Goal: Participate in discussion: Engage in conversation with other users on a specific topic

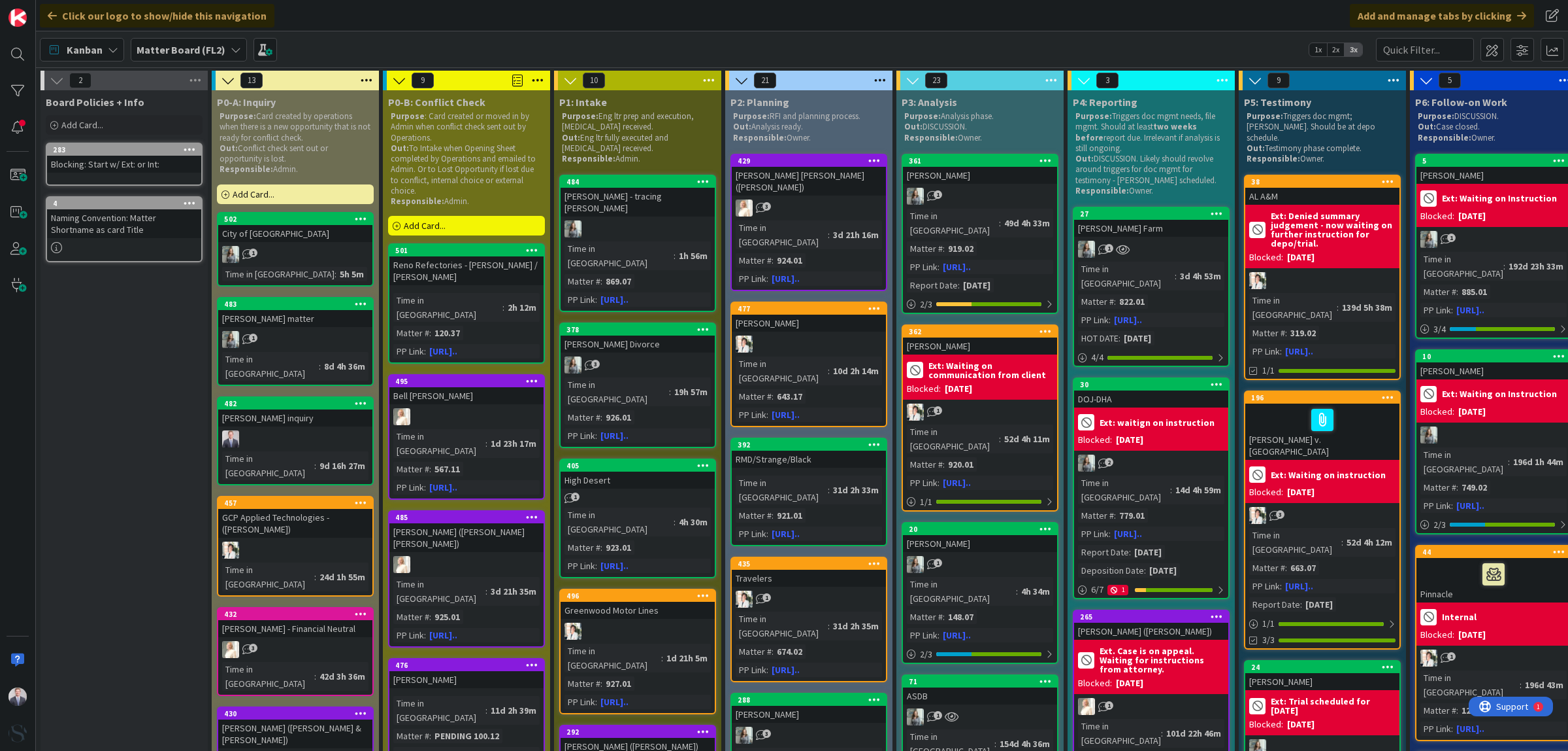
click at [513, 34] on div "Kanban Matter Board (FL2) 1x 2x 3x" at bounding box center [801, 50] width 1532 height 36
click at [16, 430] on div at bounding box center [18, 375] width 36 height 751
click at [528, 24] on div "Click our logo to show/hide this navigation Add and manage tabs by clicking" at bounding box center [801, 16] width 1532 height 32
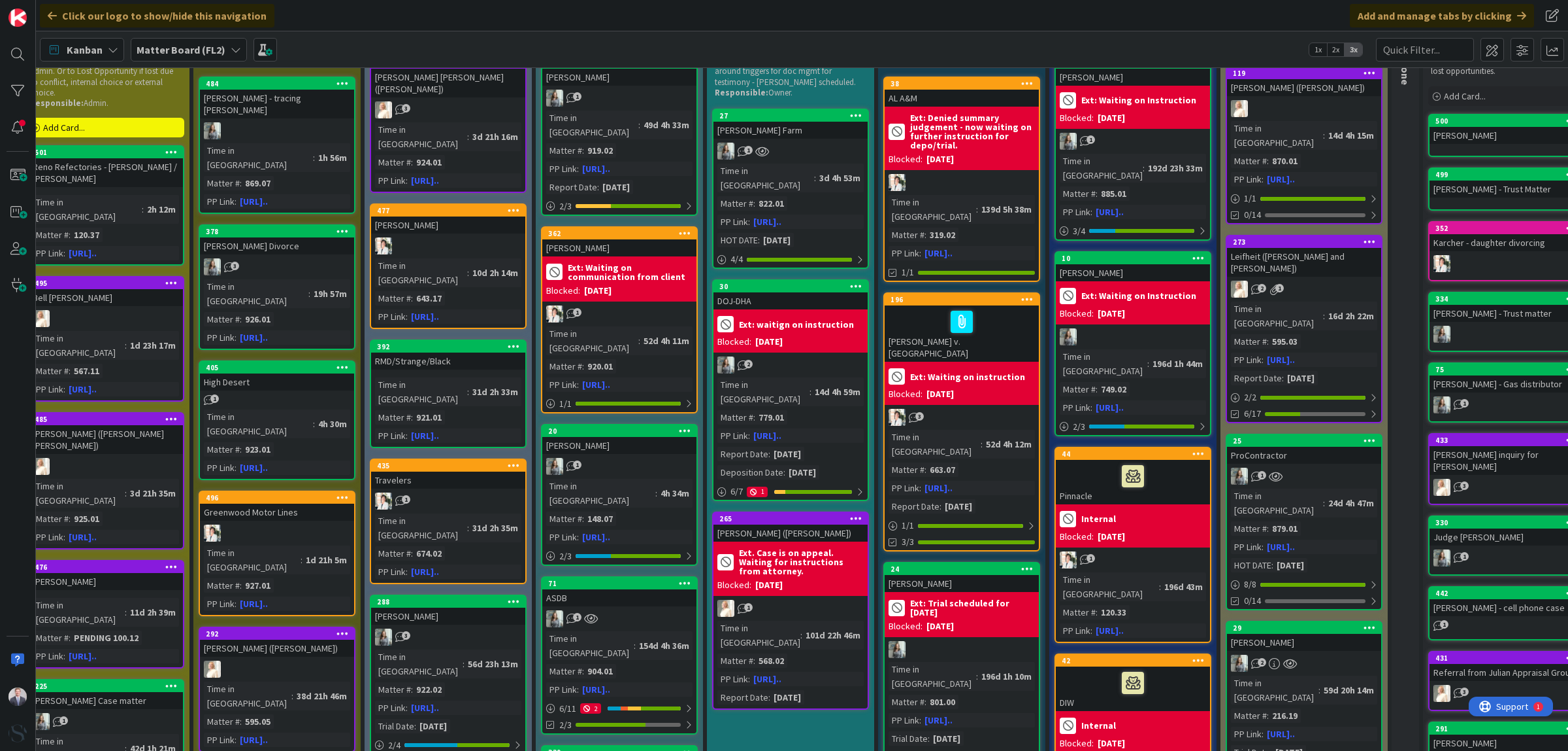
scroll to position [0, 361]
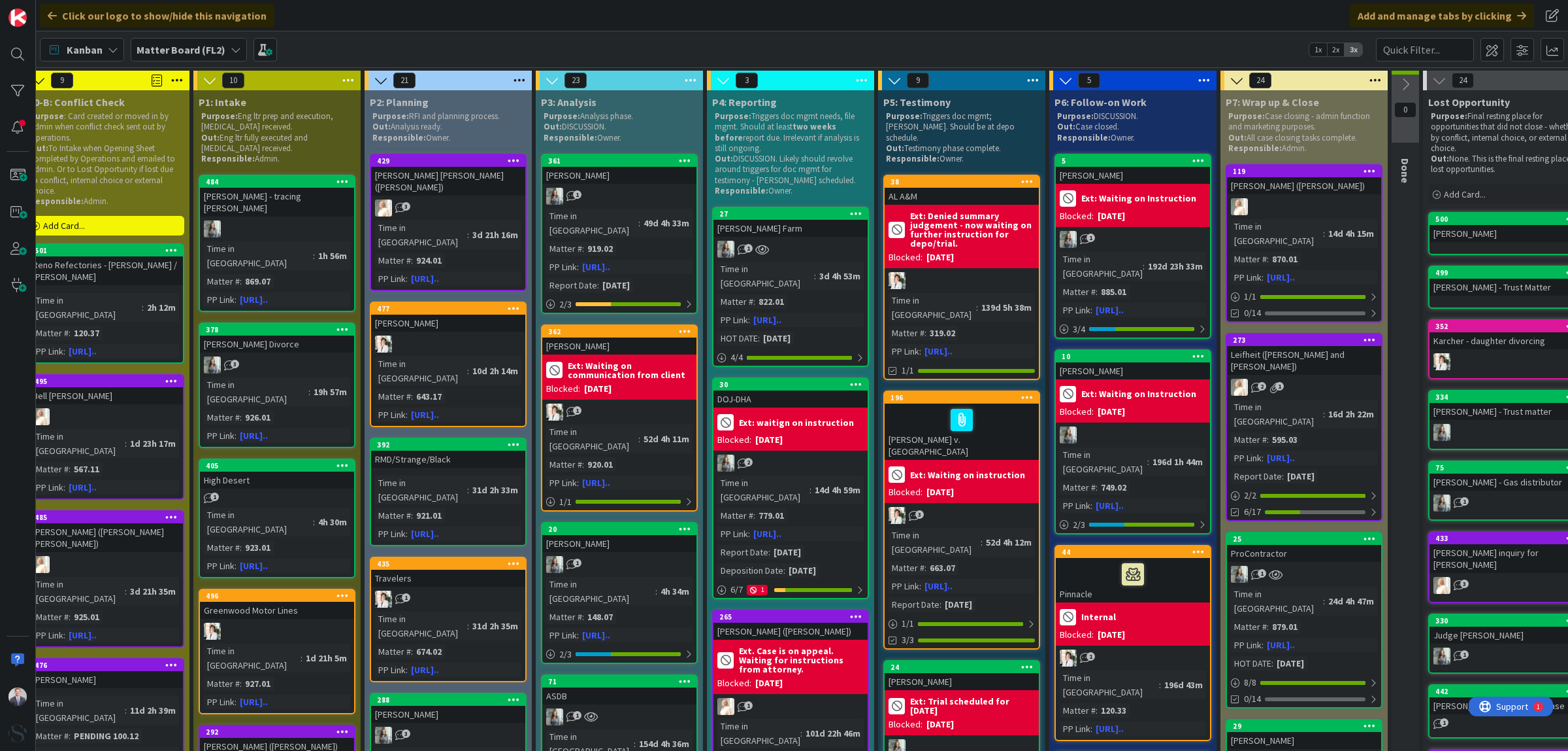
click at [621, 361] on b "Ext: Waiting on communication from client" at bounding box center [630, 370] width 125 height 18
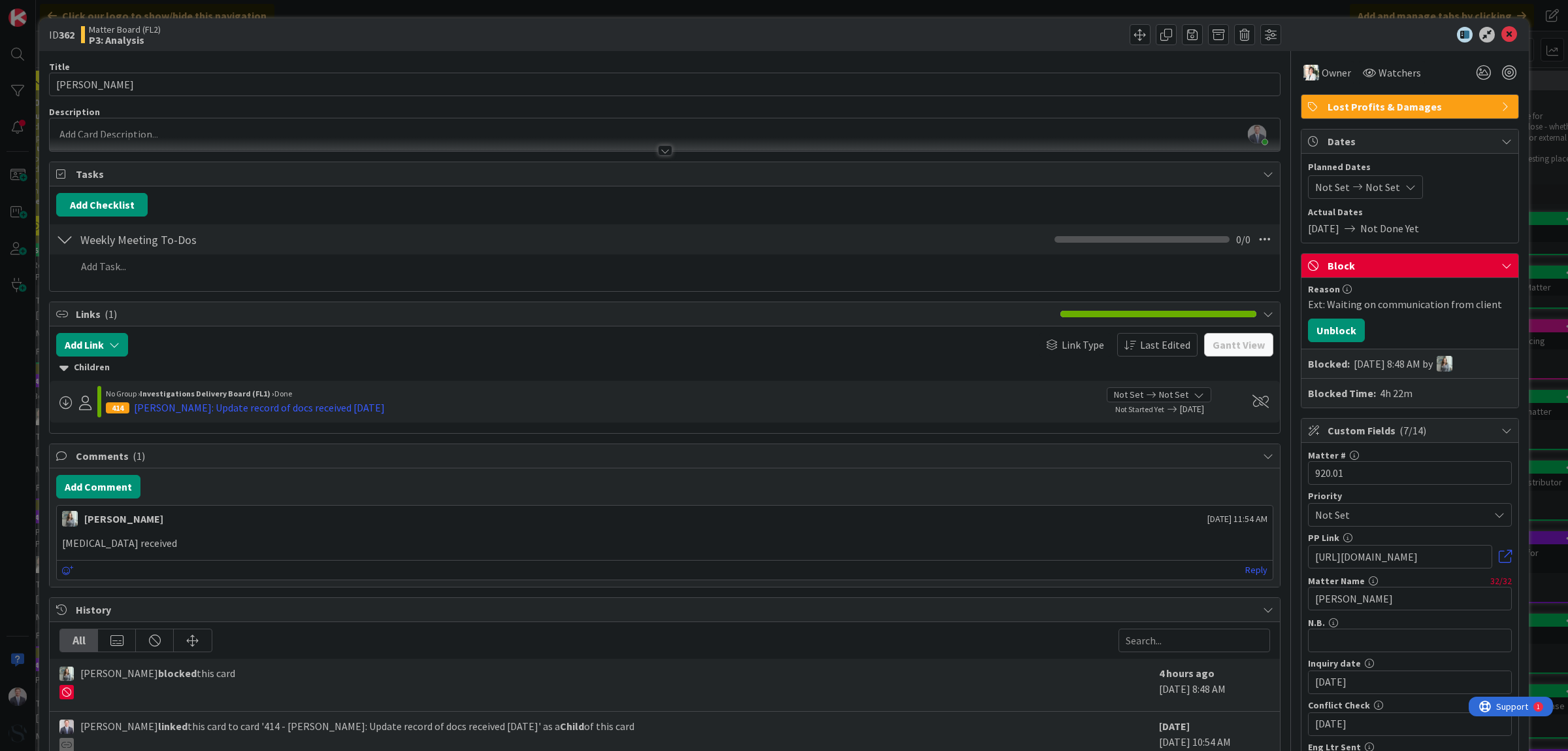
click at [1393, 261] on div "Block" at bounding box center [1410, 266] width 217 height 24
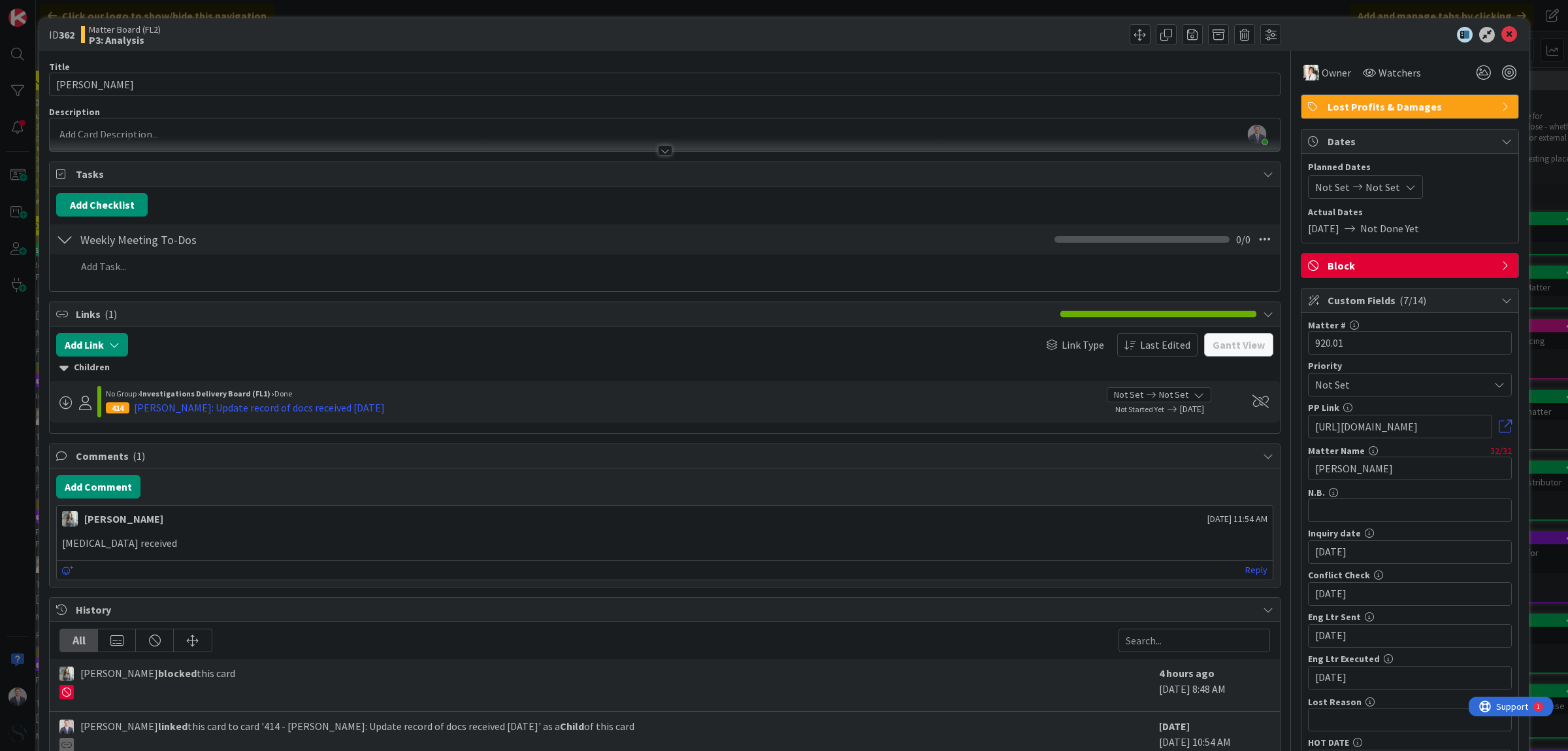
click at [1393, 261] on div "Block" at bounding box center [1410, 266] width 217 height 24
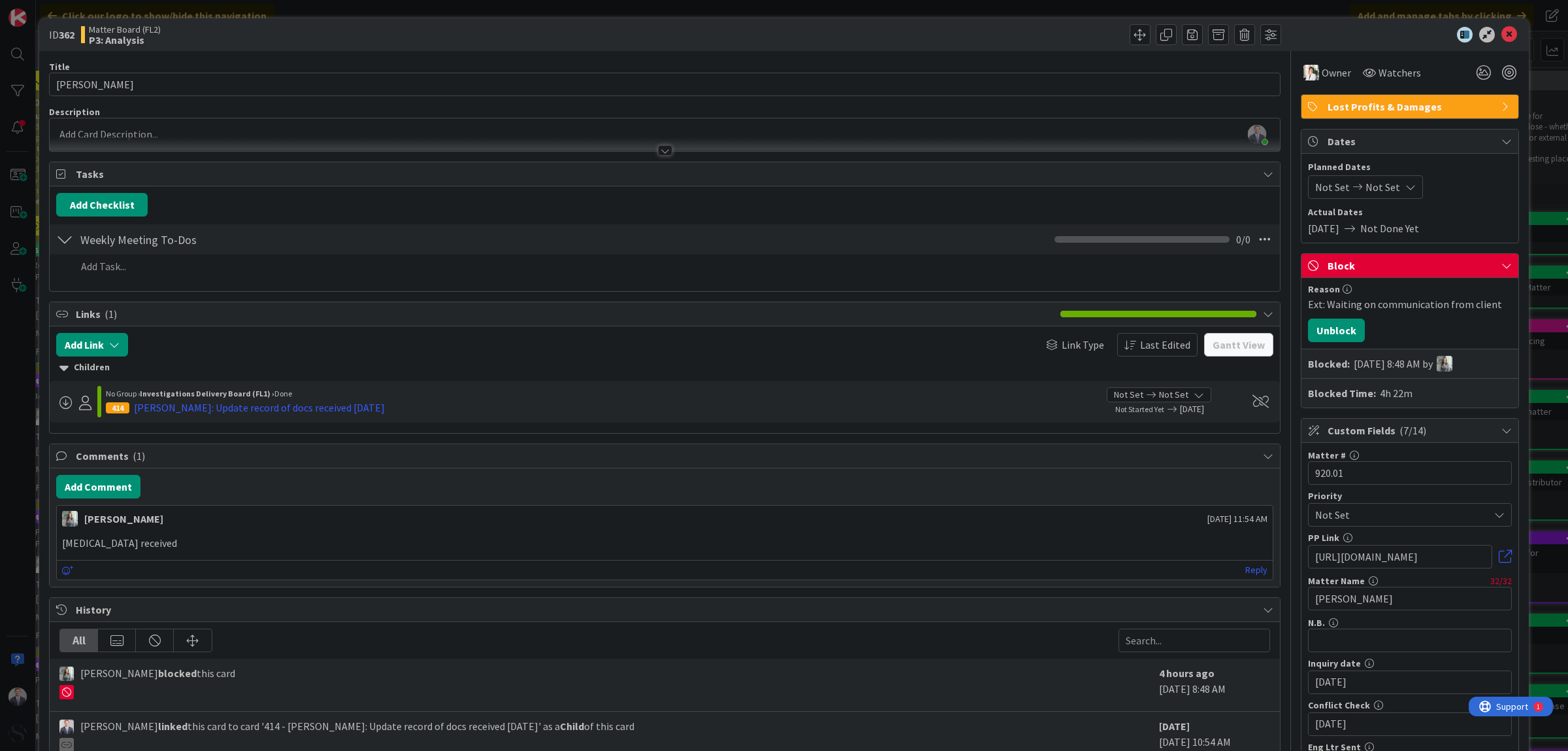
click at [1333, 282] on div "Reason Ext: Waiting on communication from client Unblock Blocked: [DATE] 8:48 A…" at bounding box center [1410, 342] width 217 height 129
click at [1393, 37] on icon at bounding box center [1509, 35] width 16 height 16
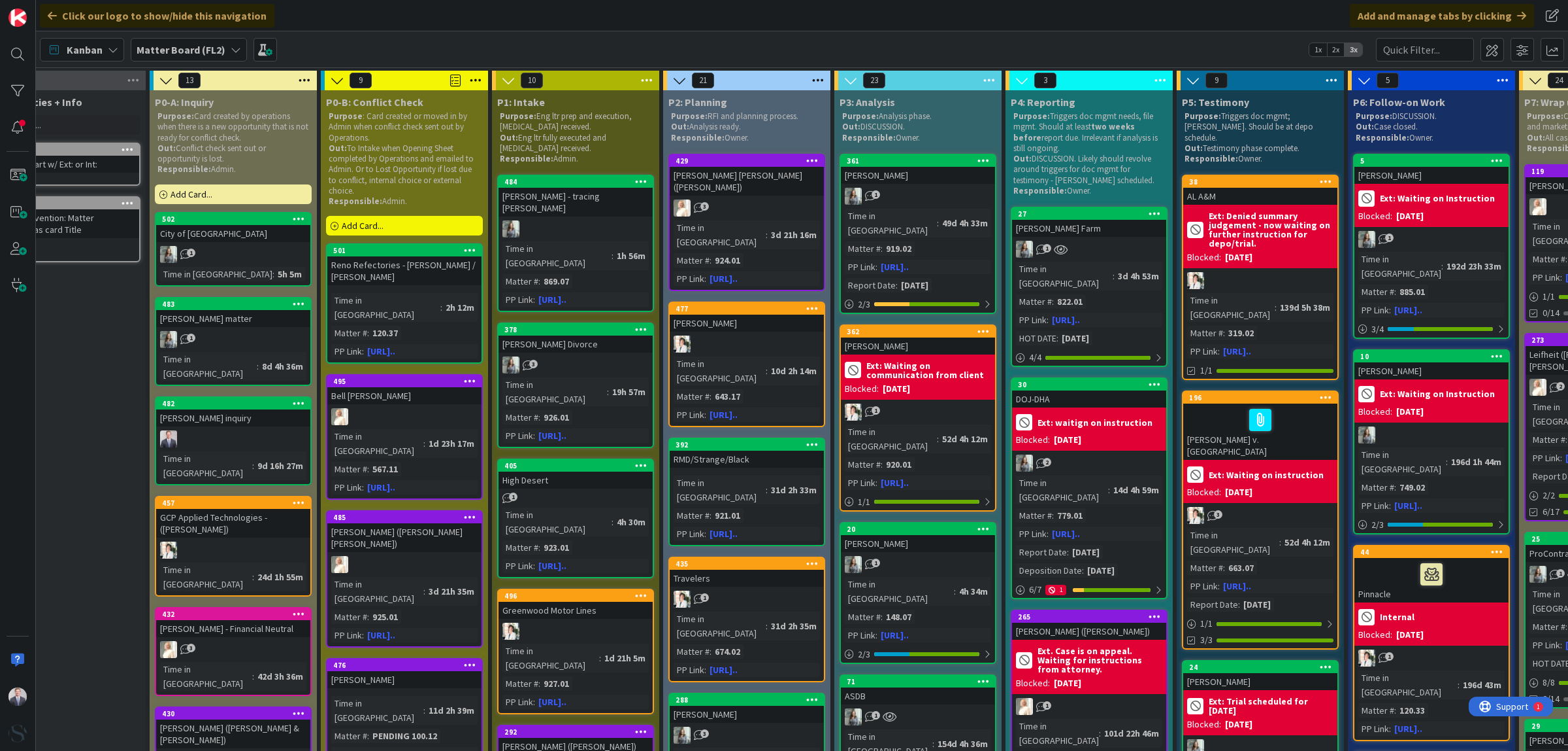
scroll to position [0, 361]
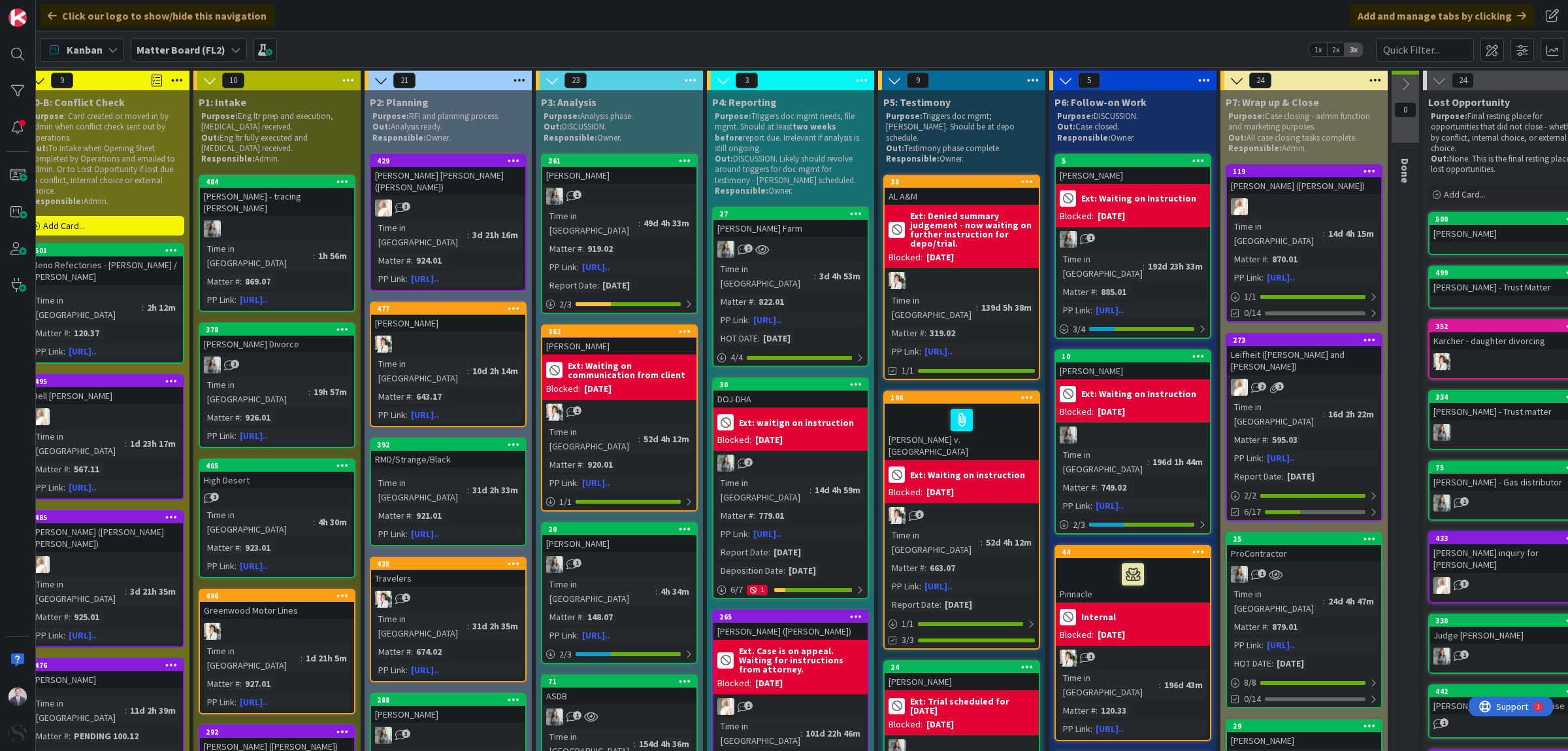
click at [642, 183] on div "[PERSON_NAME]" at bounding box center [619, 175] width 154 height 17
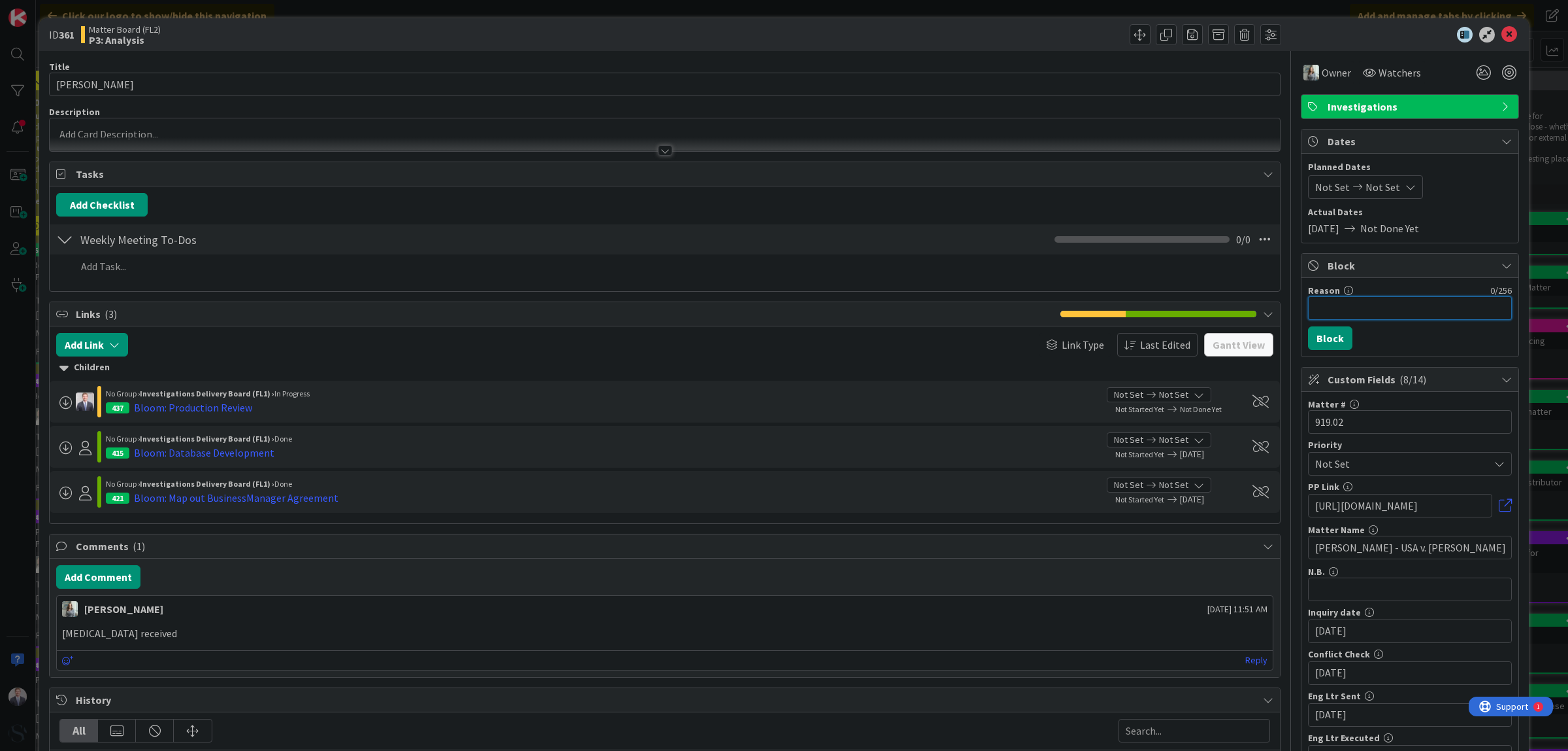
click at [1335, 312] on input "Reason" at bounding box center [1410, 308] width 204 height 24
click at [1393, 27] on icon at bounding box center [1509, 35] width 16 height 16
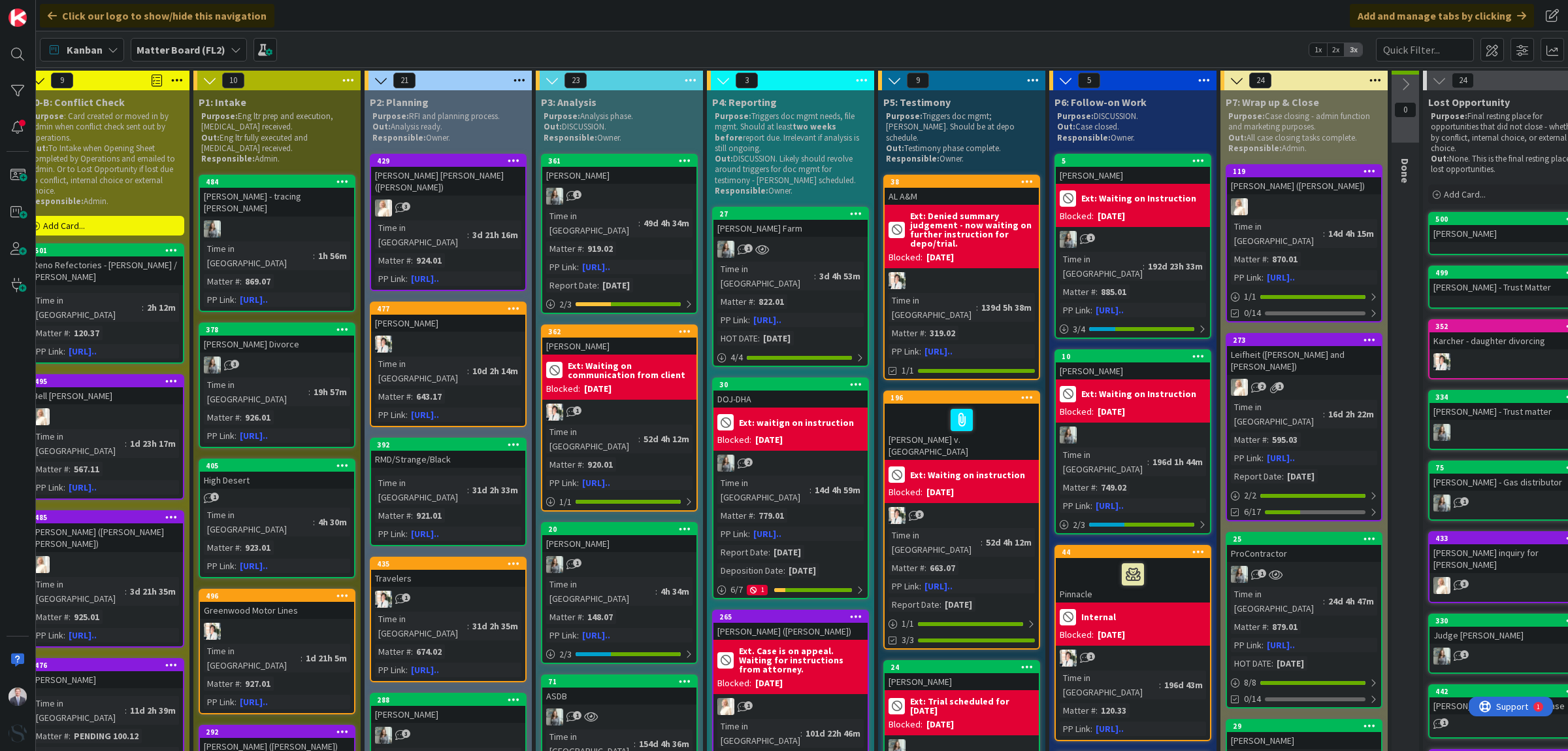
click at [626, 184] on link "361 [PERSON_NAME] 1 Time in Column : 49d 4h 34m Matter # : 919.02 PP Link : [UR…" at bounding box center [619, 233] width 157 height 160
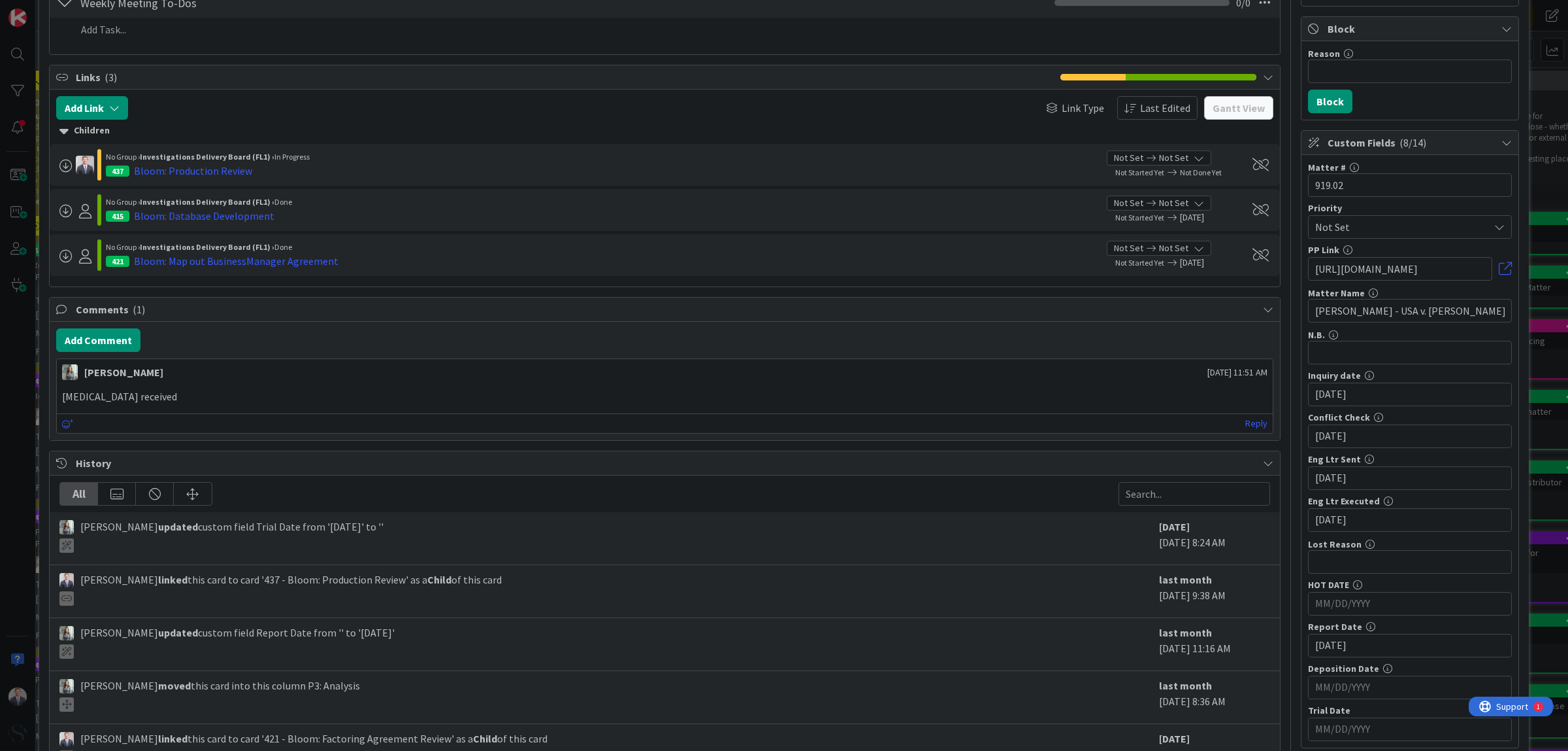
scroll to position [327, 0]
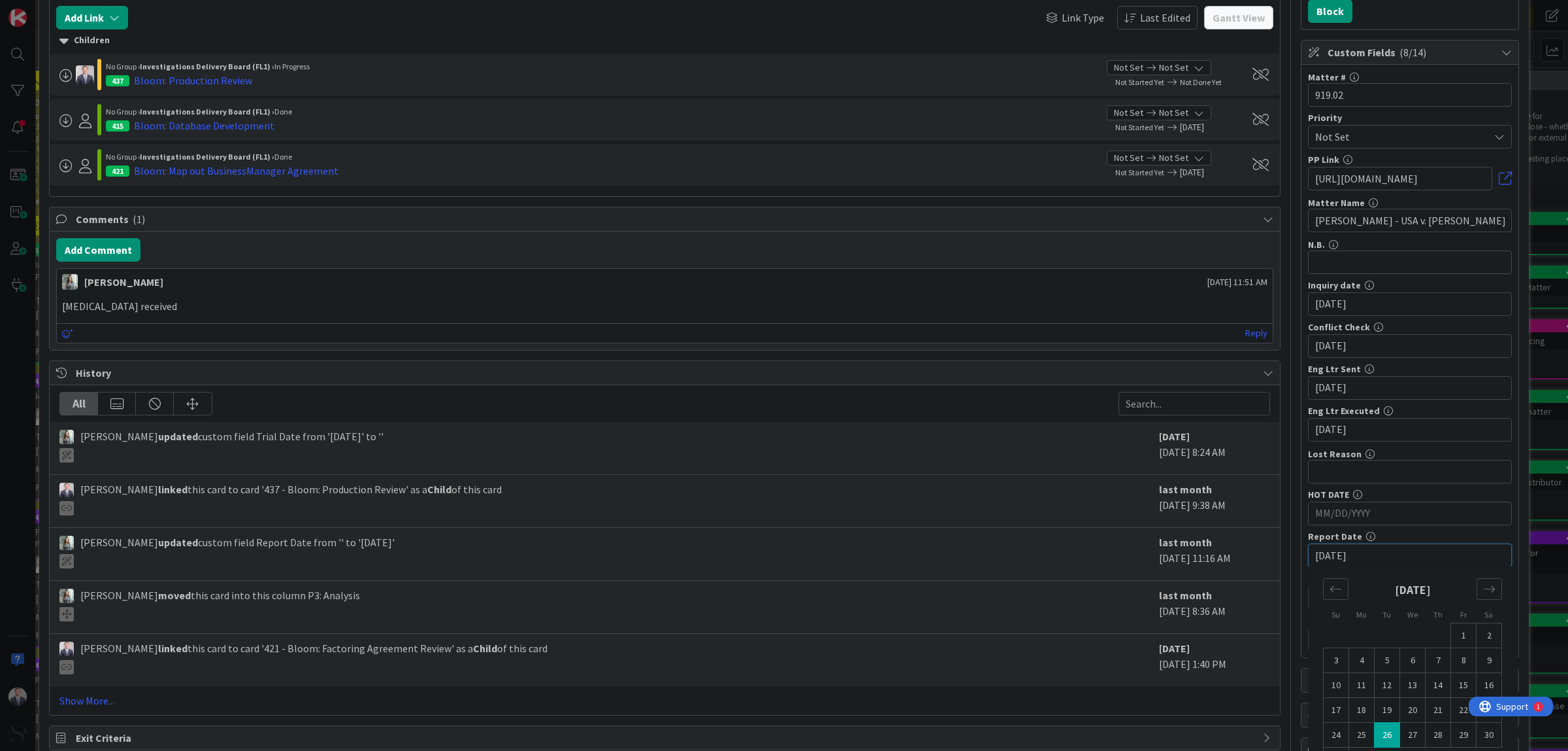
drag, startPoint x: 1356, startPoint y: 560, endPoint x: 1262, endPoint y: 575, distance: 95.2
click at [1262, 575] on div "Title 10 / 128 [PERSON_NAME] Description [PERSON_NAME] just joined Owner Watche…" at bounding box center [784, 243] width 1471 height 1037
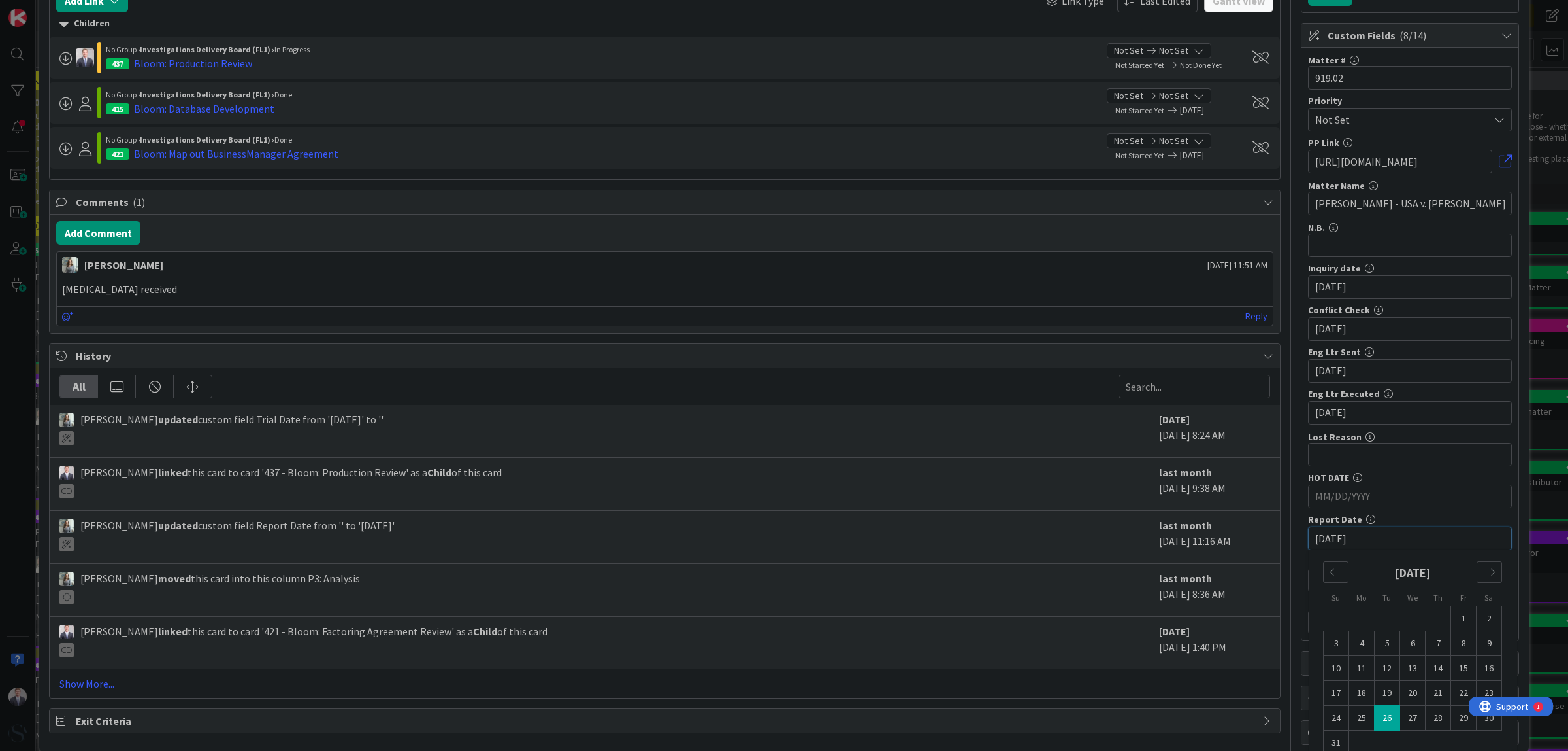
scroll to position [373, 0]
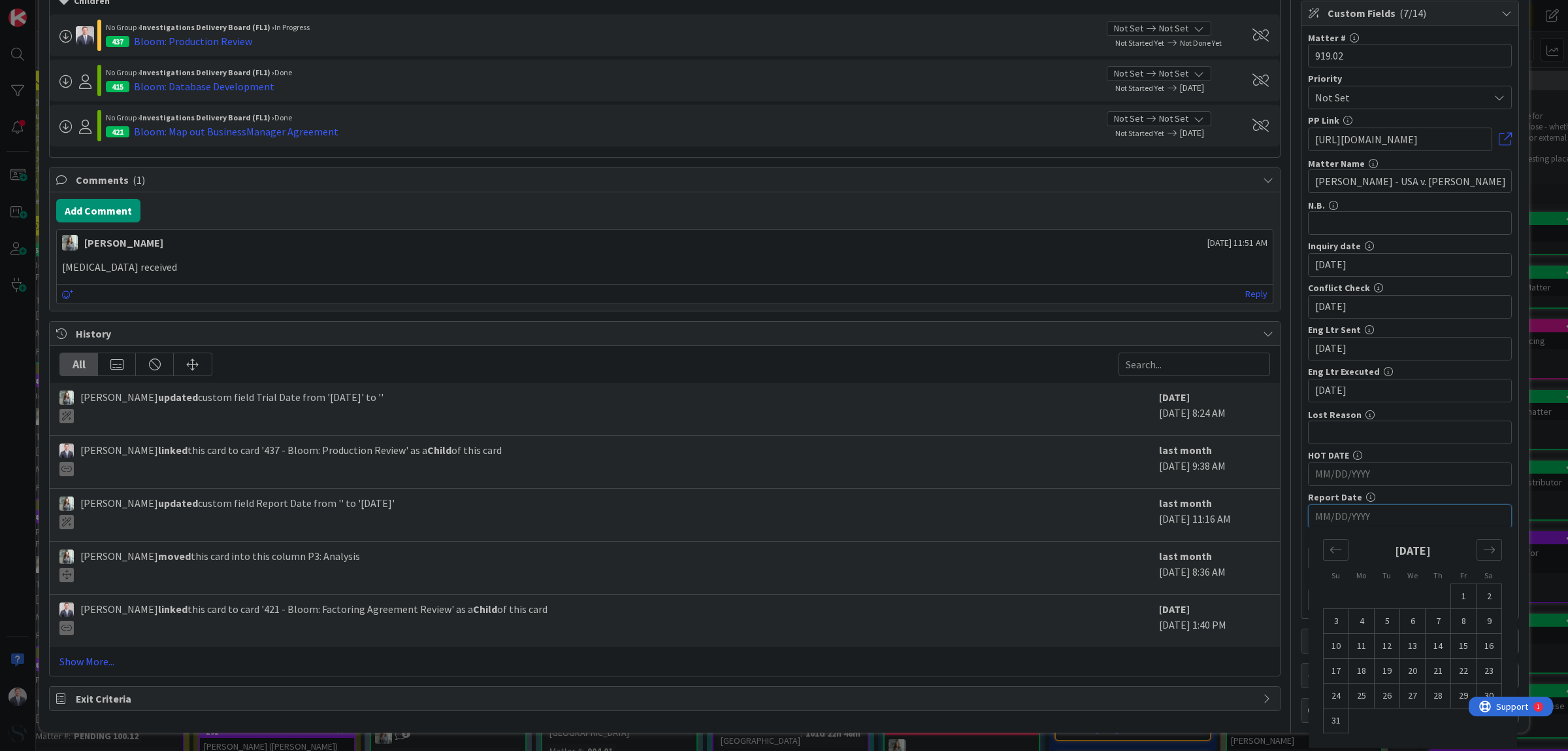
click at [1283, 625] on div "Title 10 / 128 [PERSON_NAME] Description [PERSON_NAME] just joined Owner Watche…" at bounding box center [784, 203] width 1471 height 1037
click at [1316, 595] on input "MM/DD/YYYY" at bounding box center [1410, 600] width 190 height 22
type input "[DATE]"
click at [972, 199] on div "Add Comment" at bounding box center [665, 211] width 1217 height 24
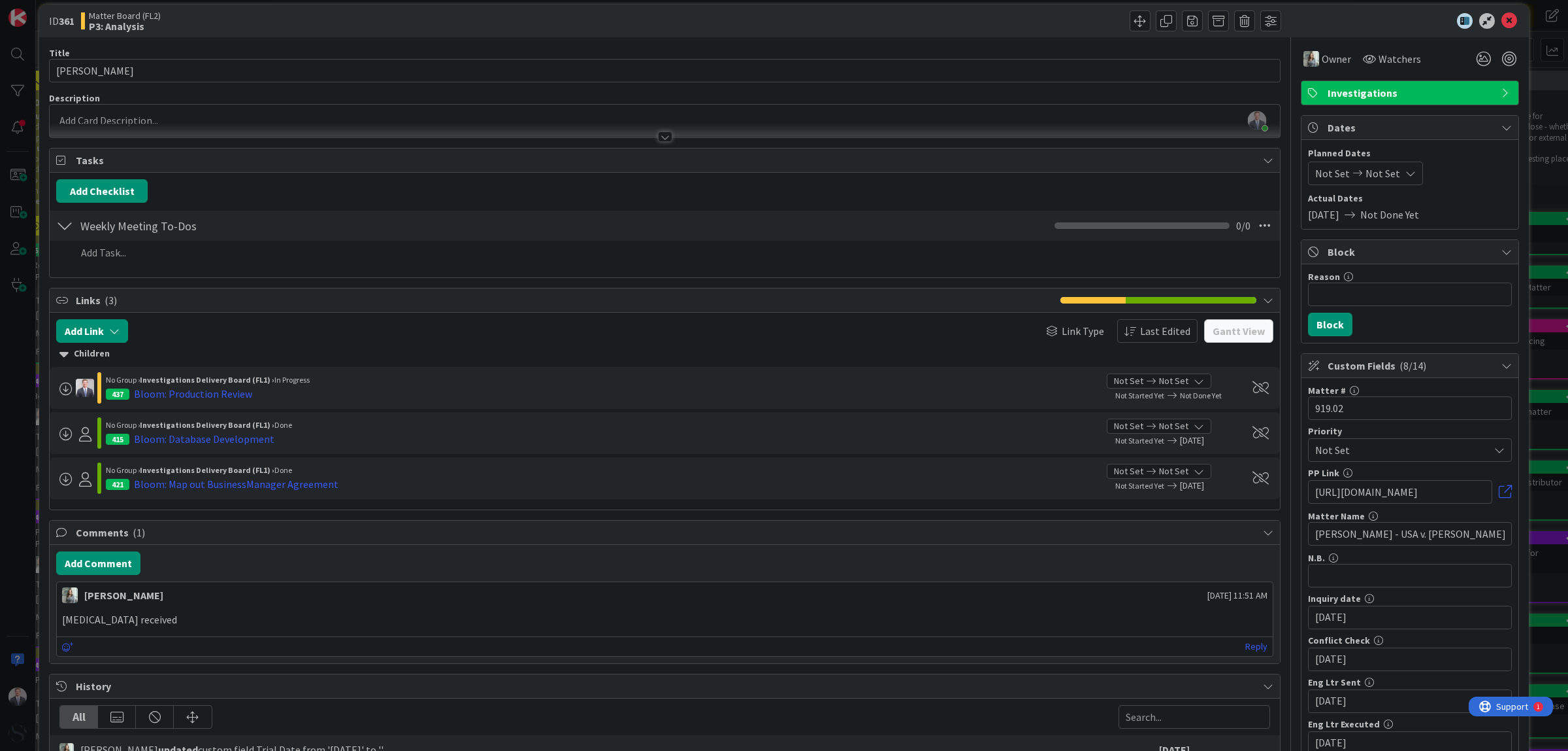
scroll to position [0, 0]
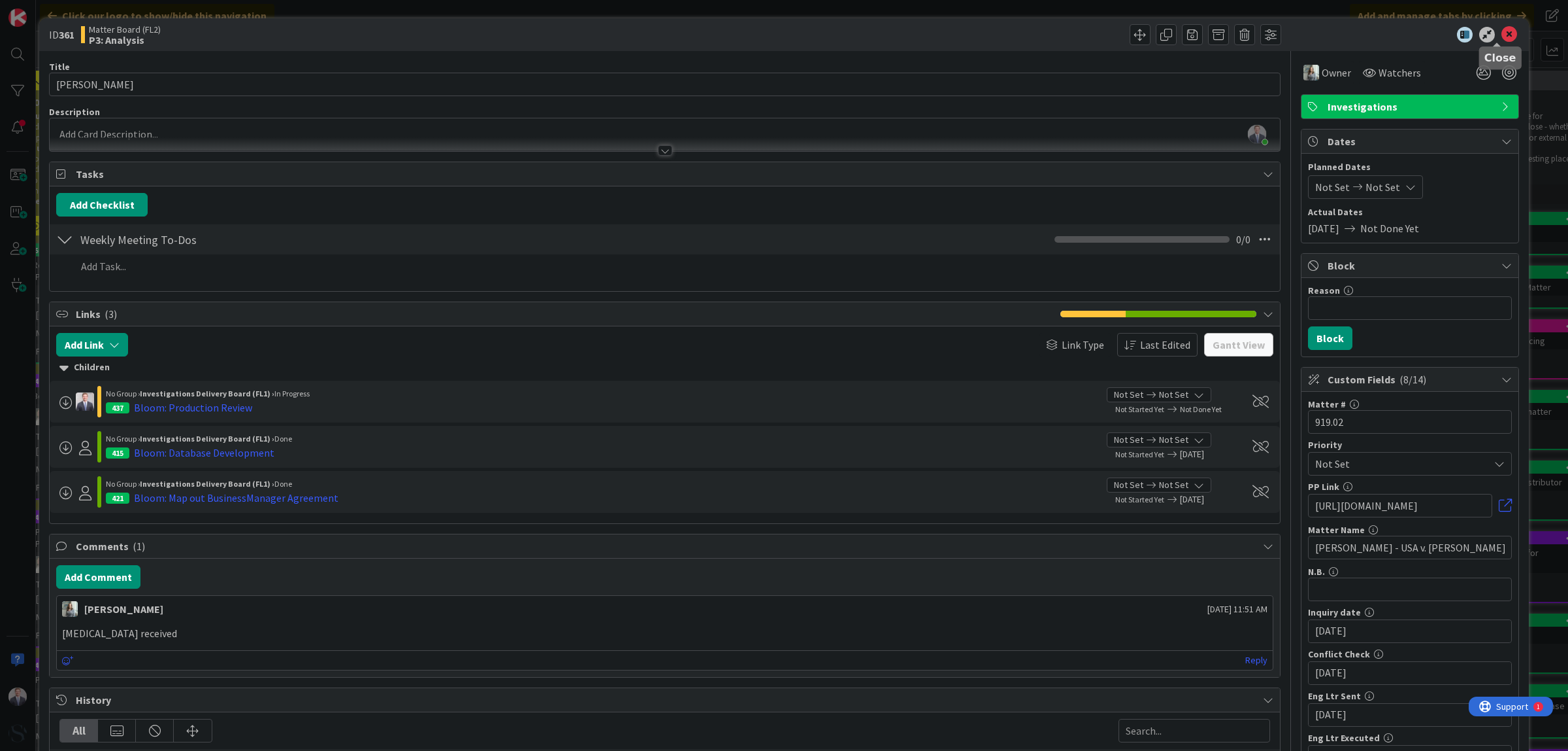
click at [1393, 34] on icon at bounding box center [1509, 35] width 16 height 16
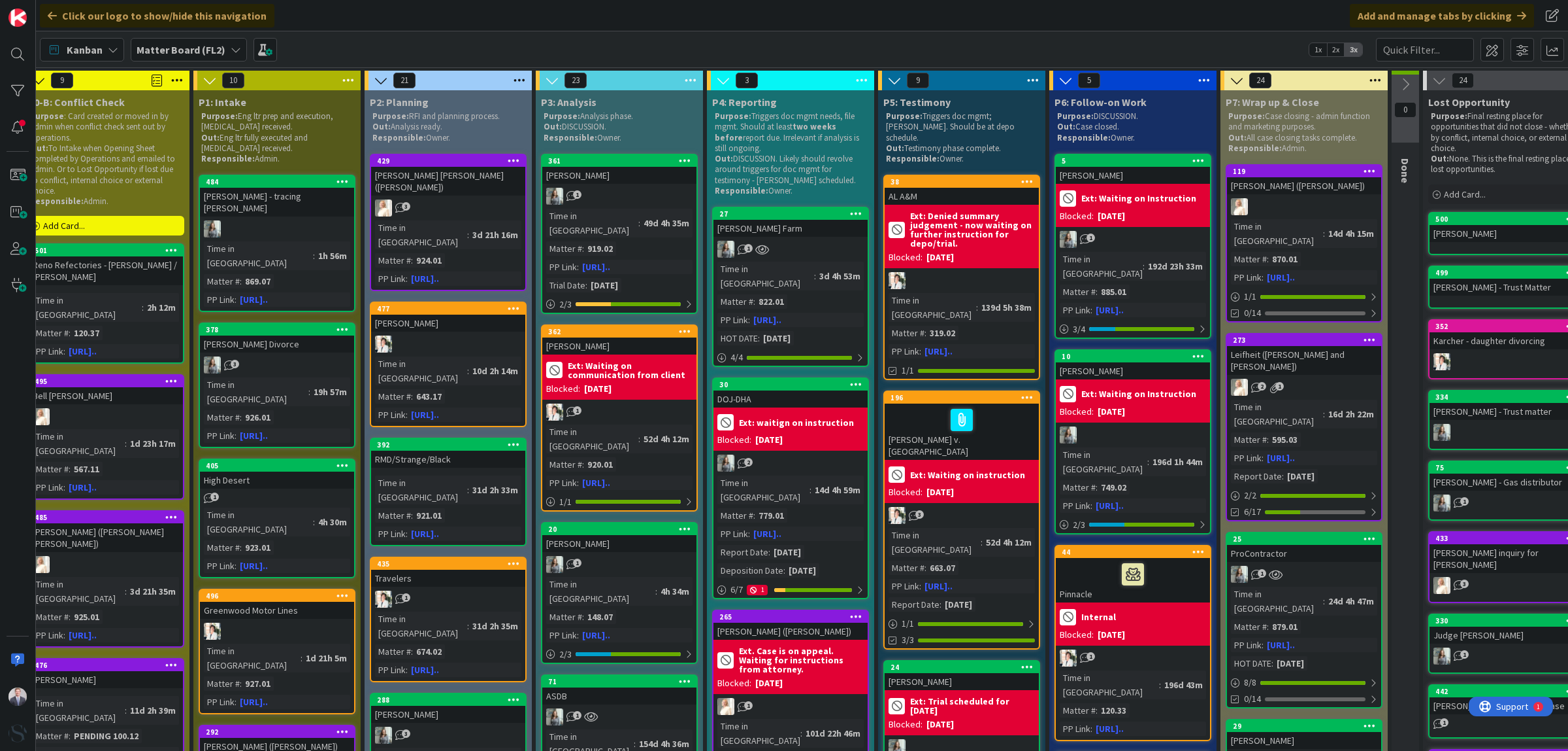
click at [642, 178] on div "[PERSON_NAME]" at bounding box center [619, 175] width 154 height 17
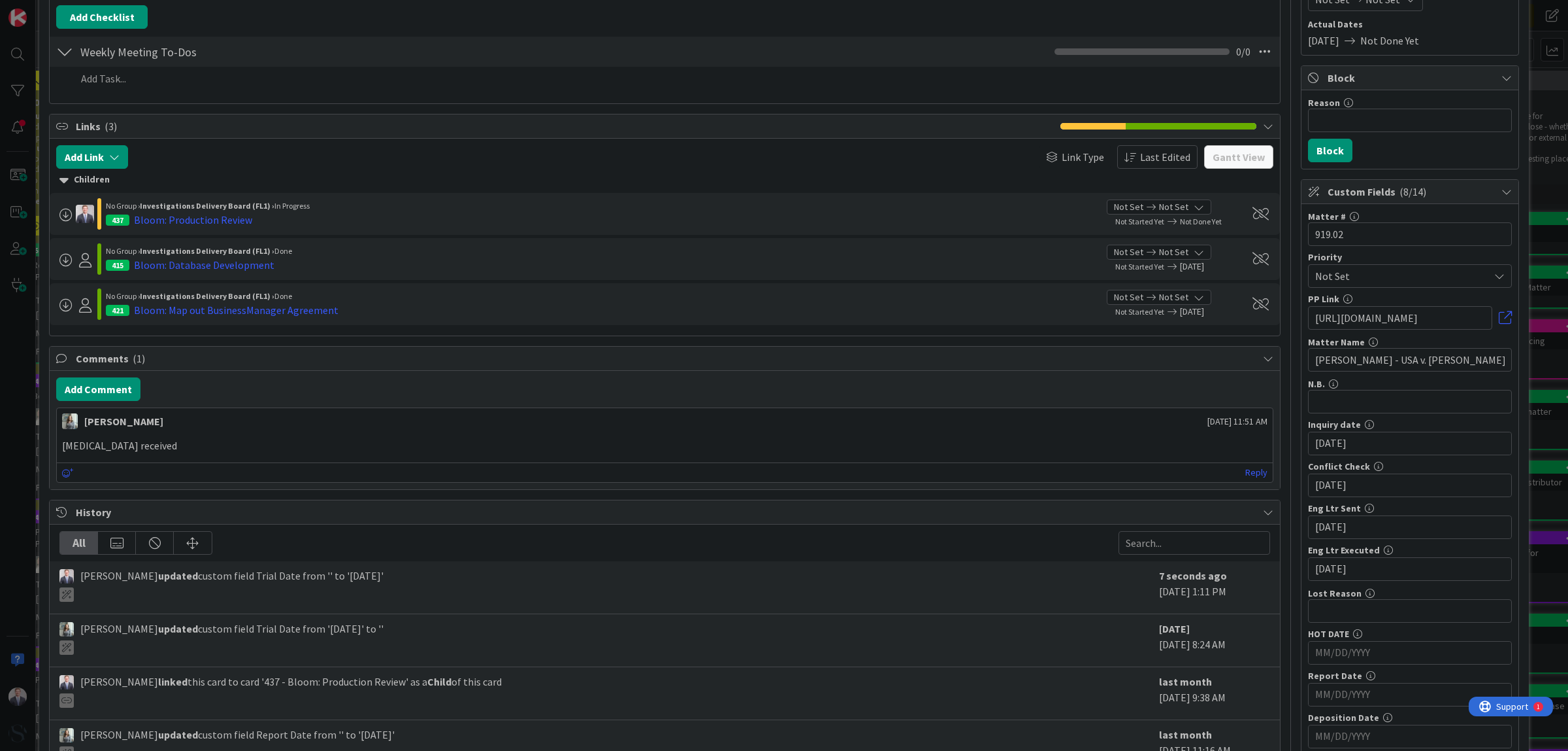
scroll to position [373, 0]
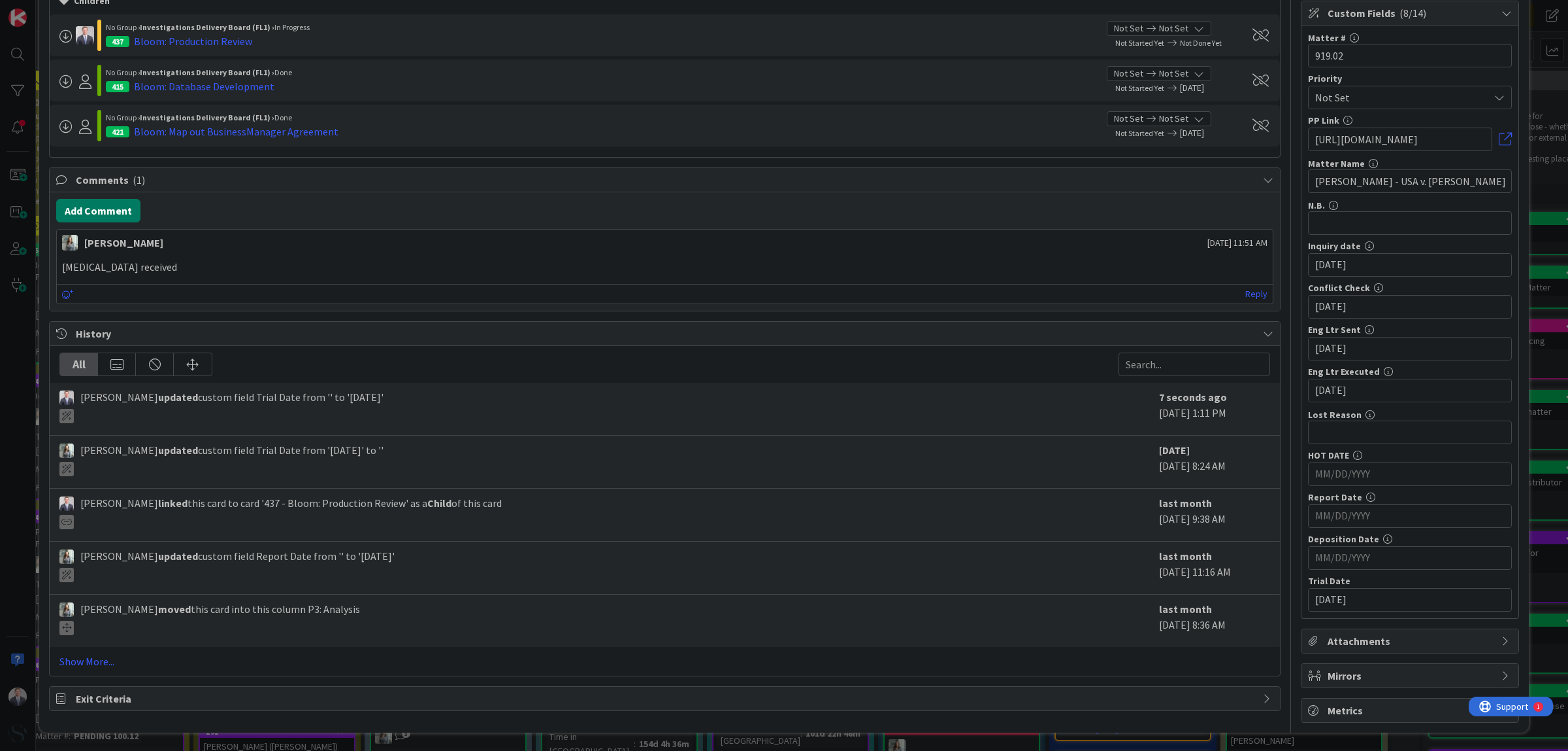
click at [111, 207] on button "Add Comment" at bounding box center [98, 211] width 85 height 24
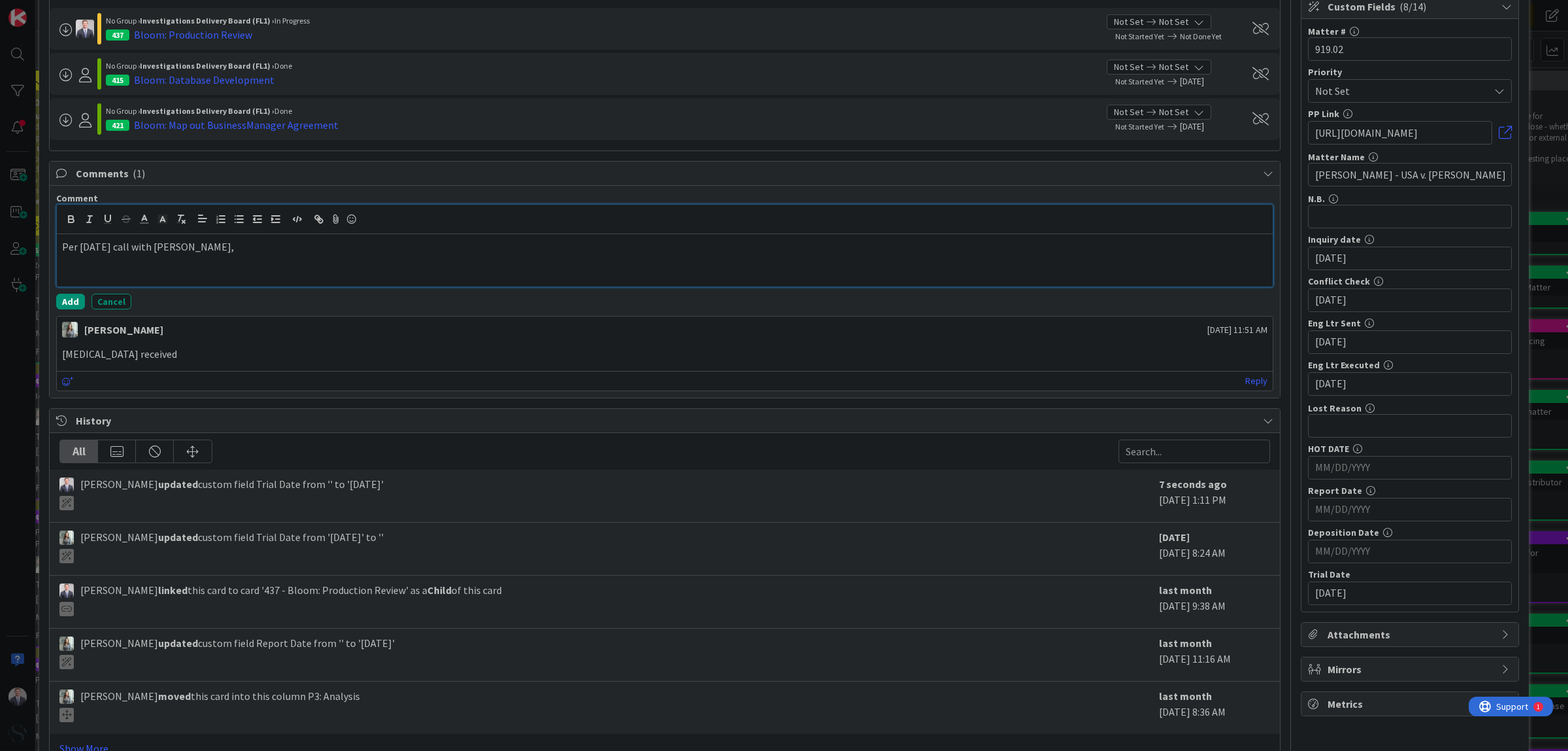
click at [439, 249] on p "Per [DATE] call with [PERSON_NAME]," at bounding box center [664, 247] width 1206 height 15
click at [677, 243] on p "Per [DATE] call with [PERSON_NAME], trial is currently scheduled for [DATE] and…" at bounding box center [664, 247] width 1206 height 15
drag, startPoint x: 672, startPoint y: 247, endPoint x: 699, endPoint y: 244, distance: 27.2
click at [699, 244] on p "Per [DATE] call with [PERSON_NAME], trial is currently scheduled for [DATE] and…" at bounding box center [664, 247] width 1206 height 15
click at [670, 246] on p "Per [DATE] call with [PERSON_NAME], trial is currently scheduled for [DATE] and…" at bounding box center [664, 247] width 1206 height 15
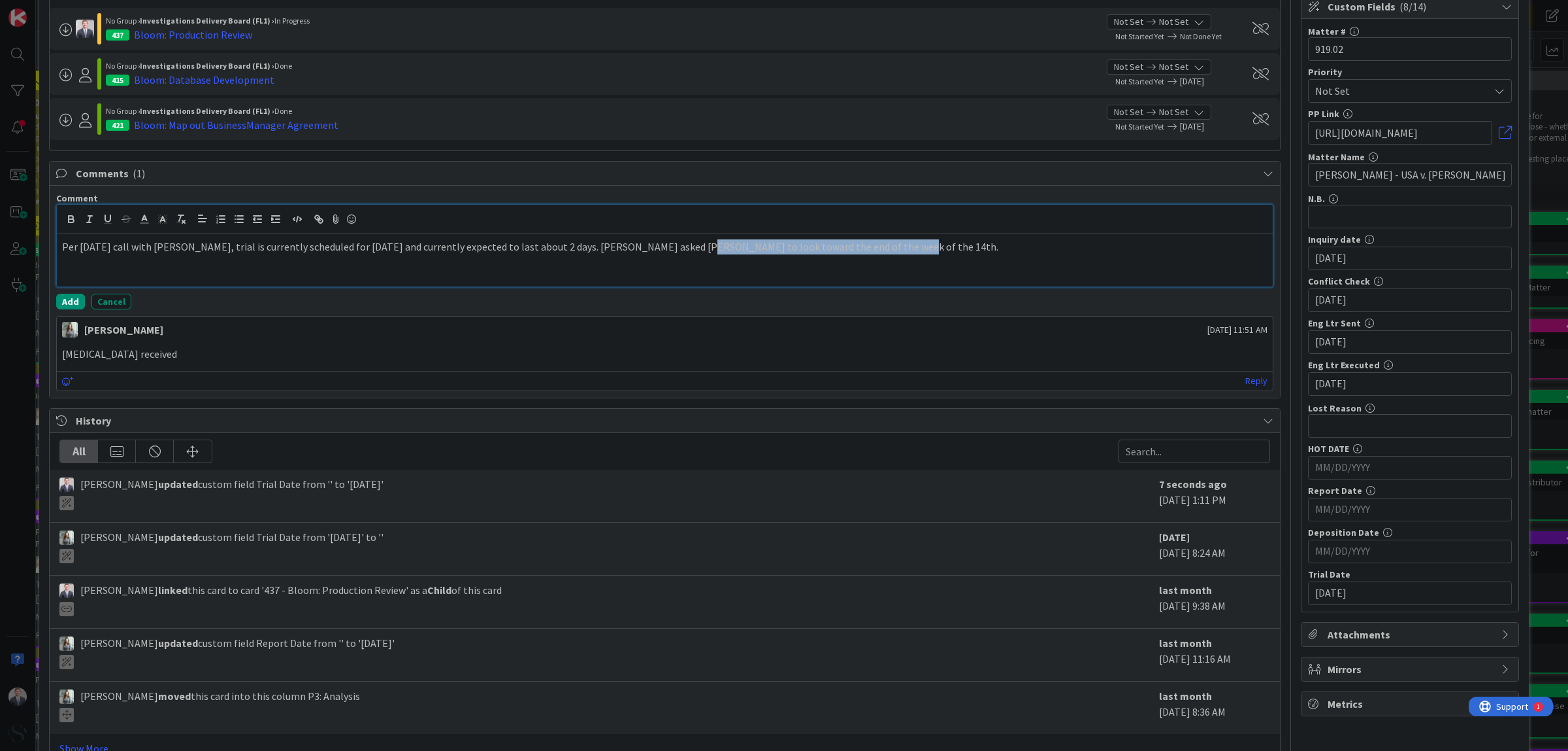
drag, startPoint x: 668, startPoint y: 251, endPoint x: 965, endPoint y: 272, distance: 297.7
click at [963, 272] on div "Per [DATE] call with [PERSON_NAME], trial is currently scheduled for [DATE] and…" at bounding box center [664, 260] width 1216 height 53
click at [66, 301] on button "Add" at bounding box center [71, 301] width 29 height 16
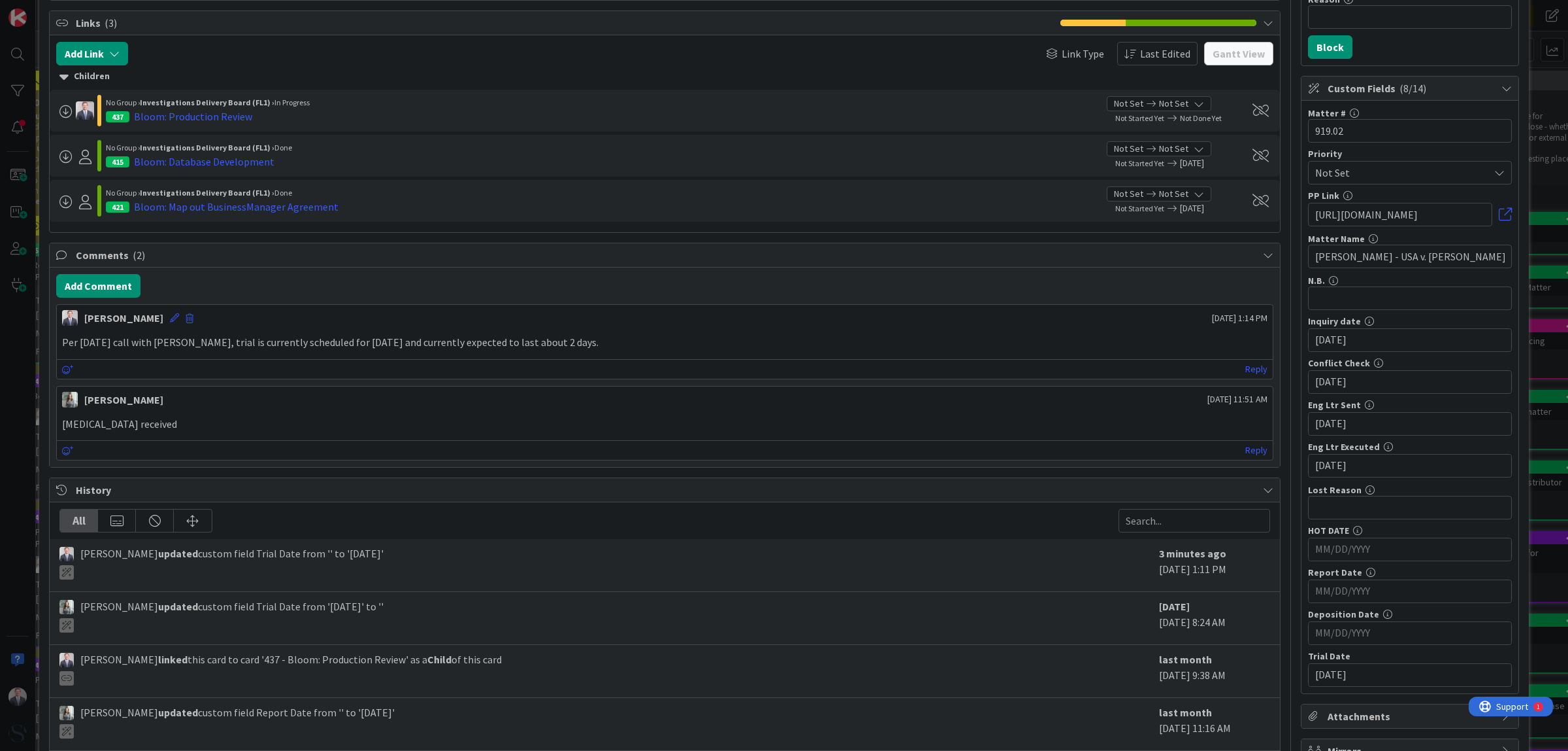
scroll to position [0, 0]
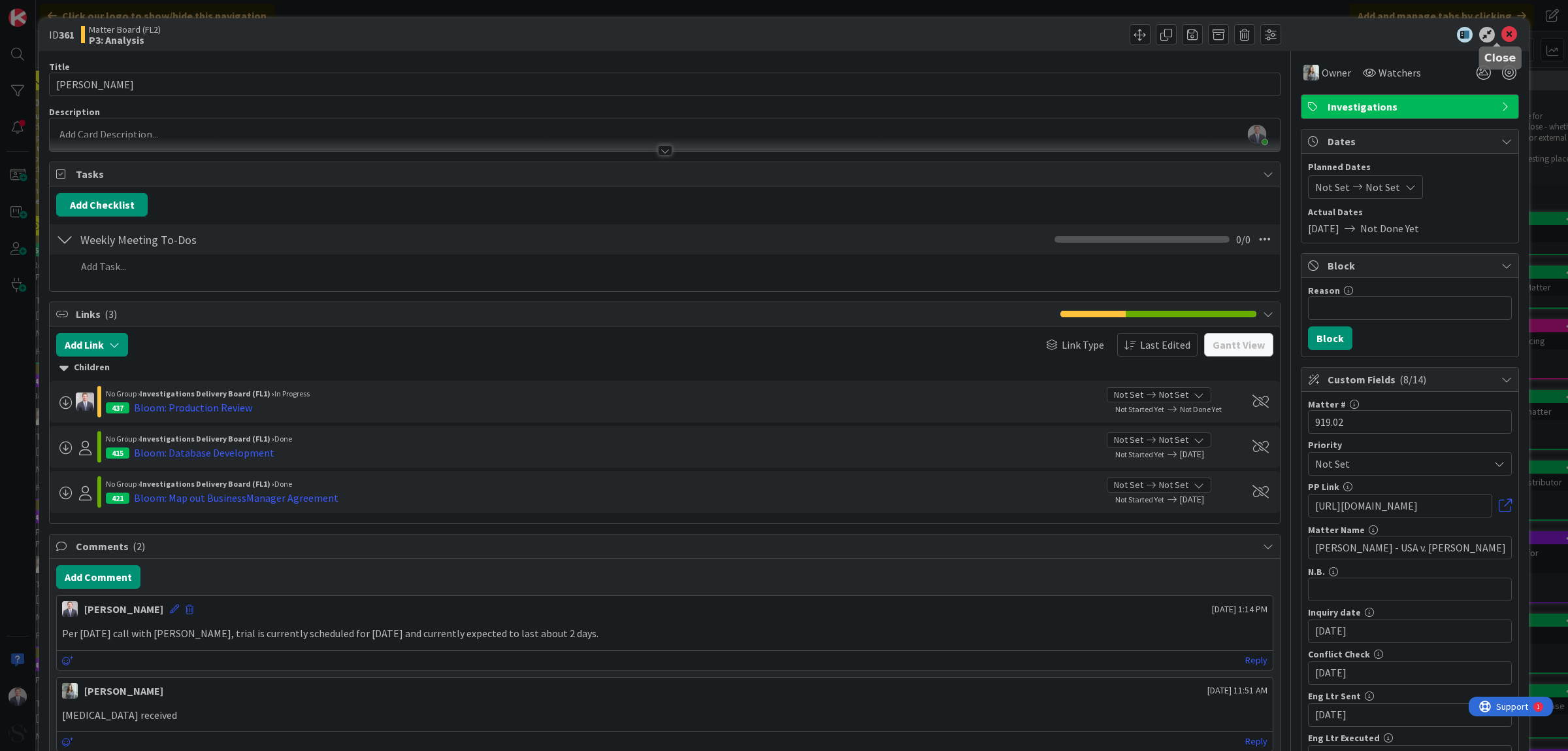
click at [1393, 31] on icon at bounding box center [1509, 35] width 16 height 16
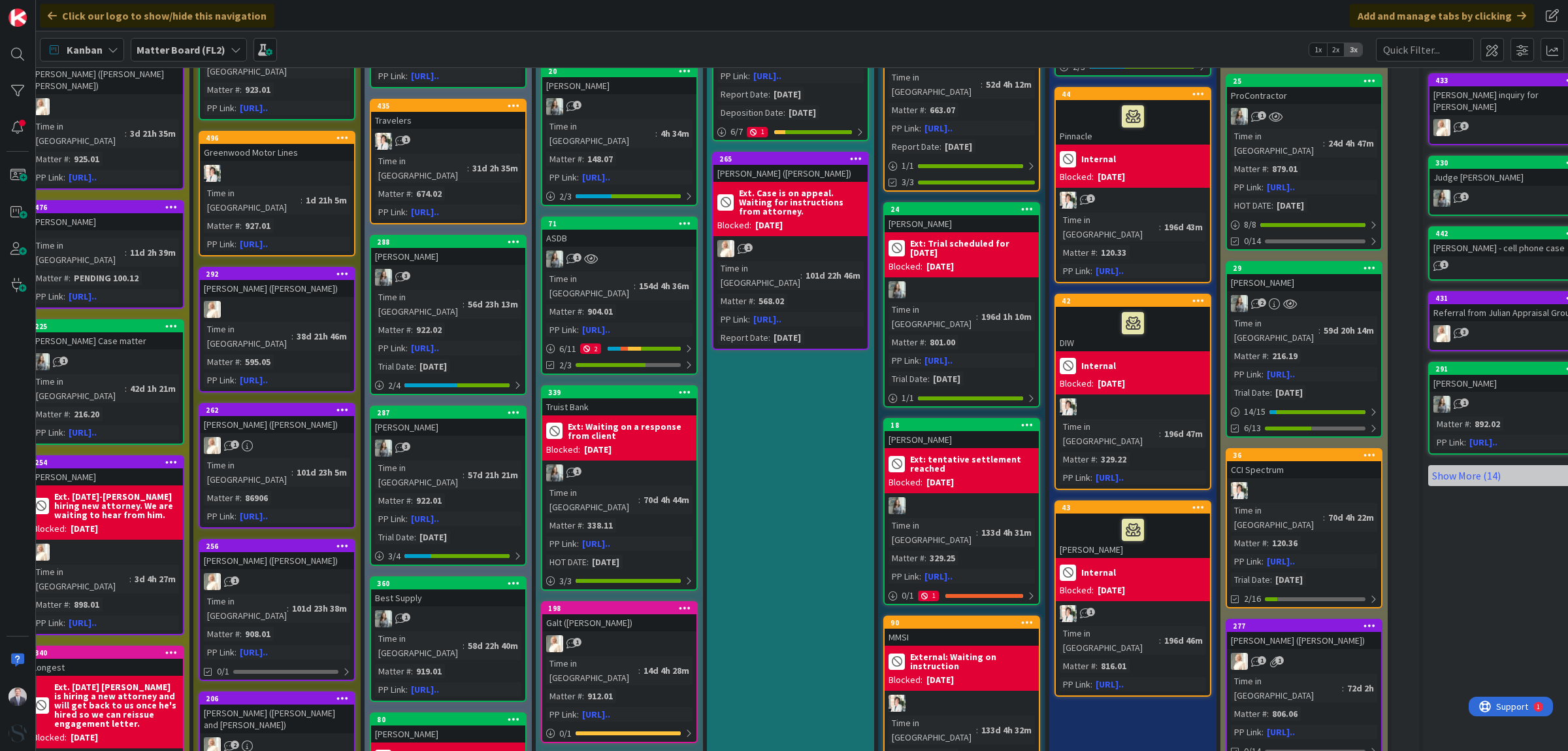
scroll to position [0, 361]
